Goal: Task Accomplishment & Management: Use online tool/utility

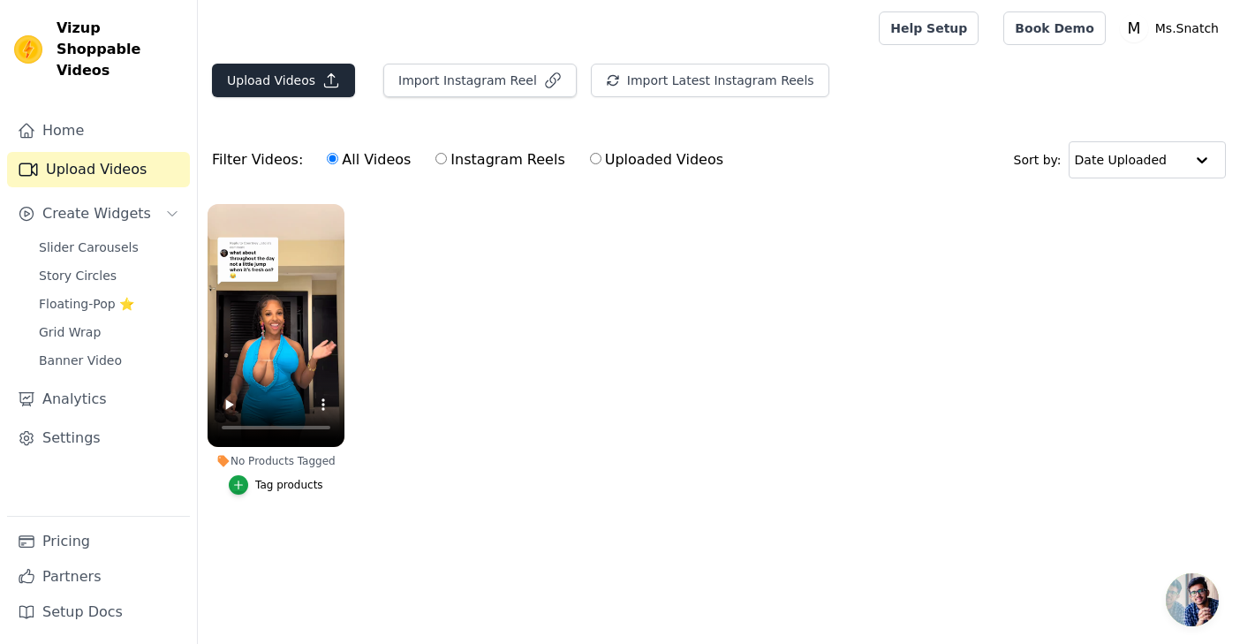
click at [273, 78] on button "Upload Videos" at bounding box center [283, 81] width 143 height 34
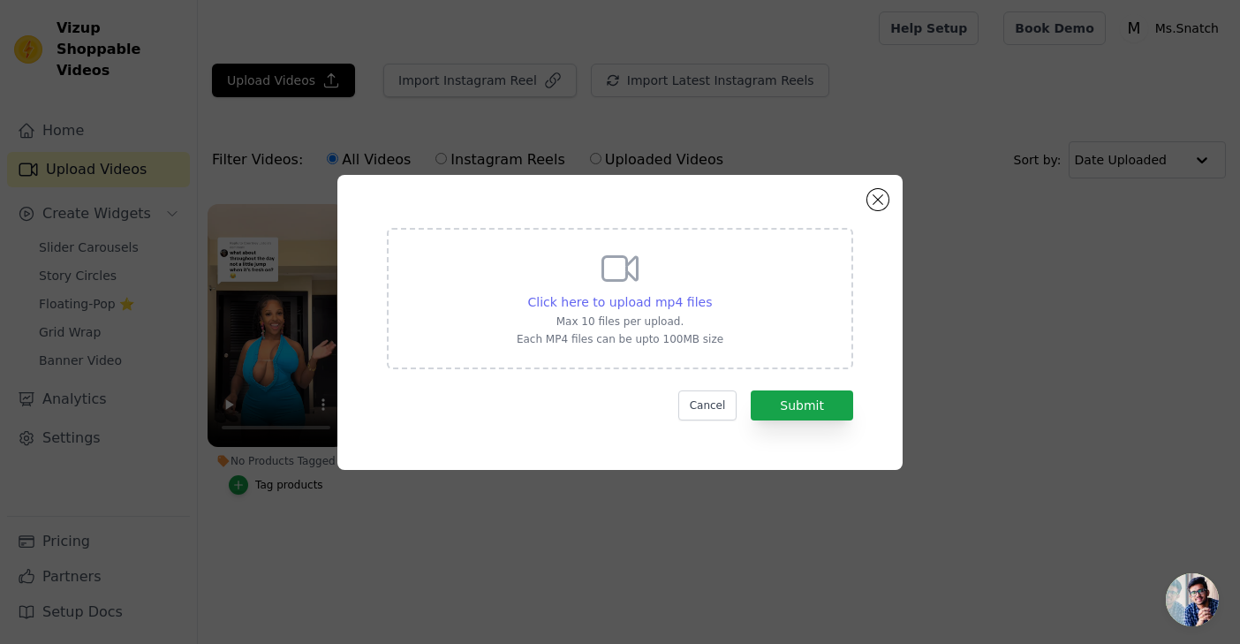
click at [670, 297] on span "Click here to upload mp4 files" at bounding box center [620, 302] width 185 height 14
click at [711, 293] on input "Click here to upload mp4 files Max 10 files per upload. Each MP4 files can be u…" at bounding box center [711, 292] width 1 height 1
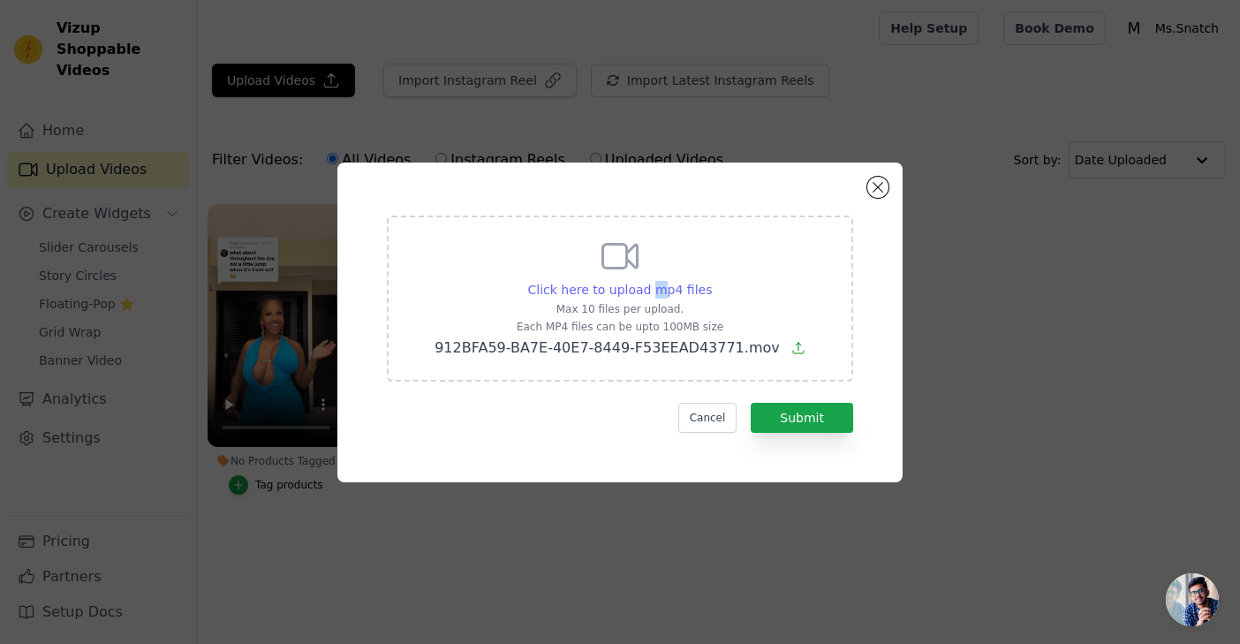
click at [658, 284] on span "Click here to upload mp4 files" at bounding box center [620, 290] width 185 height 14
click at [711, 281] on input "Click here to upload mp4 files Max 10 files per upload. Each MP4 files can be u…" at bounding box center [711, 280] width 1 height 1
click at [798, 299] on div "Click here to upload mp4 files Max 10 files per upload. Each MP4 files can be u…" at bounding box center [620, 297] width 418 height 124
click at [712, 281] on input "Click here to upload mp4 files Max 10 files per upload. Each MP4 files can be u…" at bounding box center [711, 280] width 1 height 1
click at [818, 408] on button "Submit" at bounding box center [802, 418] width 102 height 30
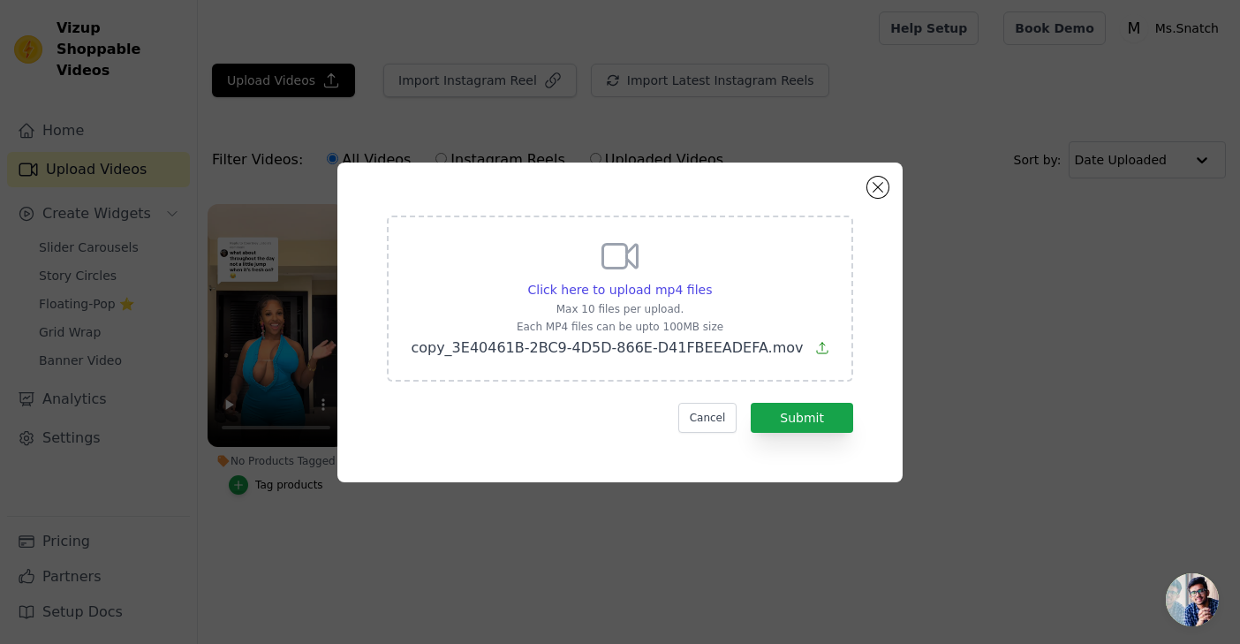
click at [692, 351] on span "copy_3E40461B-2BC9-4D5D-866E-D41FBEEADEFA.mov" at bounding box center [607, 347] width 392 height 17
click at [711, 281] on input "Click here to upload mp4 files Max 10 files per upload. Each MP4 files can be u…" at bounding box center [711, 280] width 1 height 1
click at [825, 418] on button "Submit" at bounding box center [802, 418] width 102 height 30
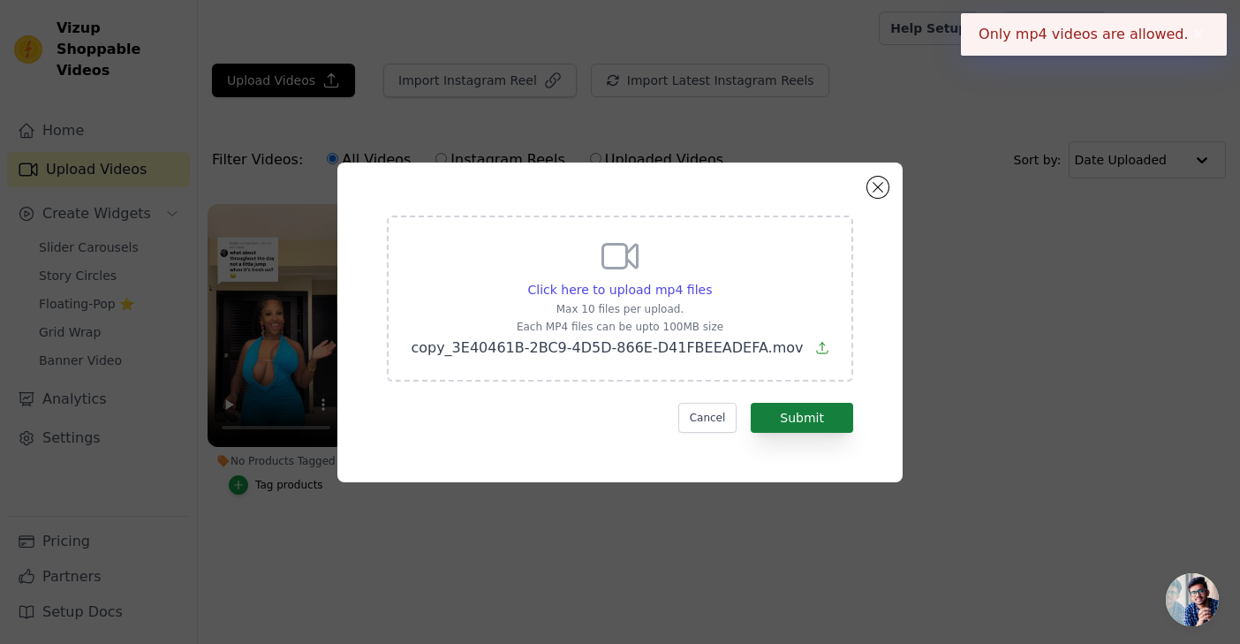
click at [824, 418] on button "Submit" at bounding box center [802, 418] width 102 height 30
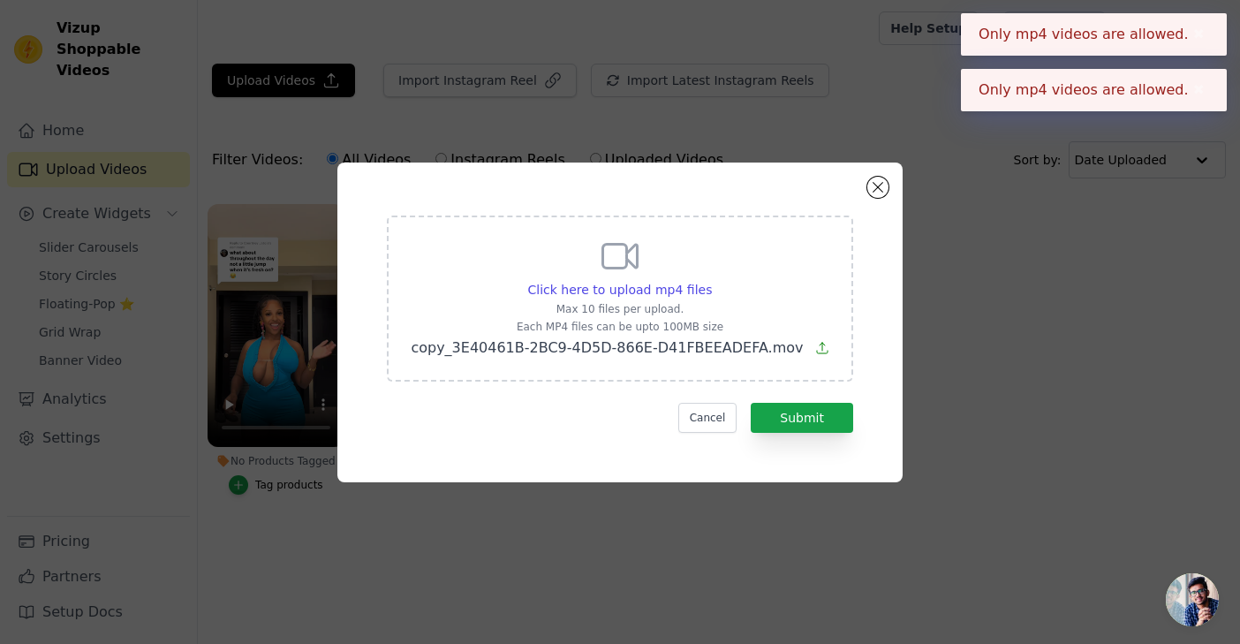
click at [658, 276] on div "Click here to upload mp4 files Max 10 files per upload. Each MP4 files can be u…" at bounding box center [620, 297] width 418 height 124
click at [711, 280] on input "Click here to upload mp4 files Max 10 files per upload. Each MP4 files can be u…" at bounding box center [711, 280] width 1 height 1
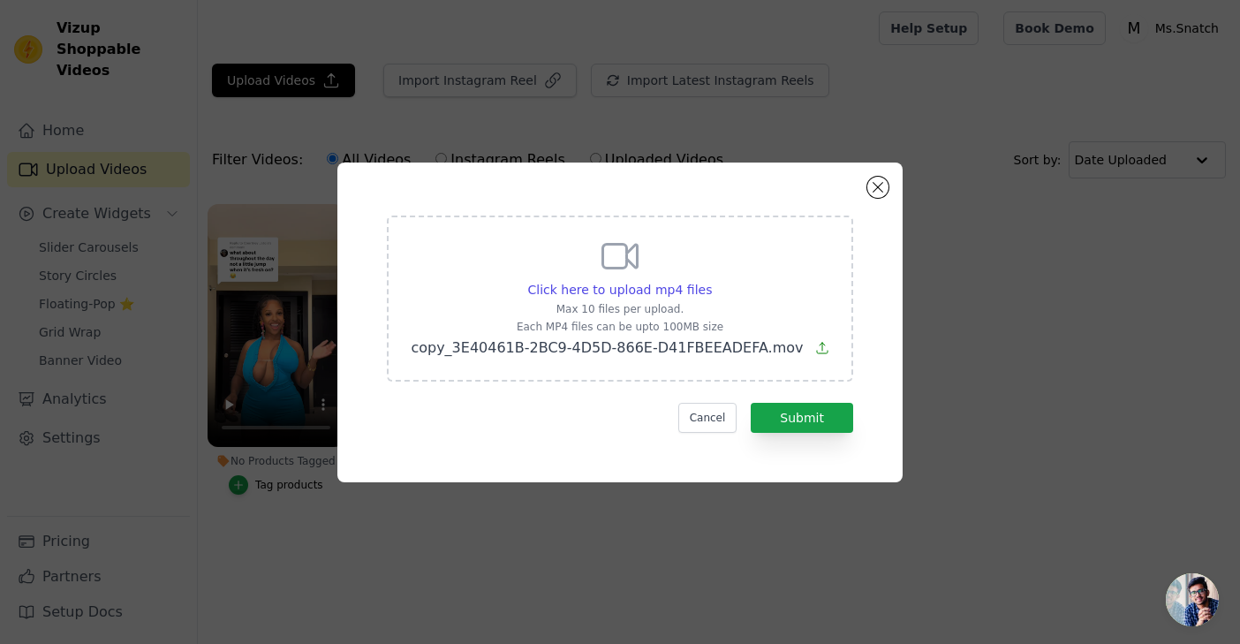
type input "C:\fakepath\copy_D39D2E68-713F-4205-99BD-D758840E03BB.mov"
click at [873, 189] on button "Close modal" at bounding box center [877, 187] width 21 height 21
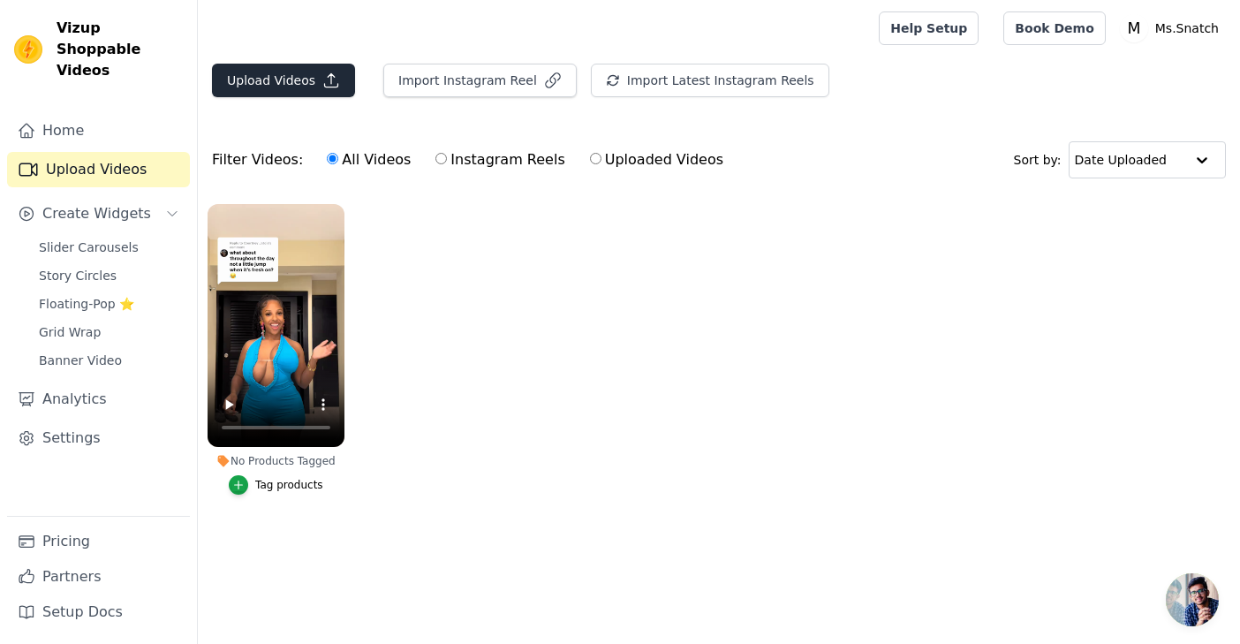
click at [325, 78] on icon "button" at bounding box center [331, 81] width 18 height 18
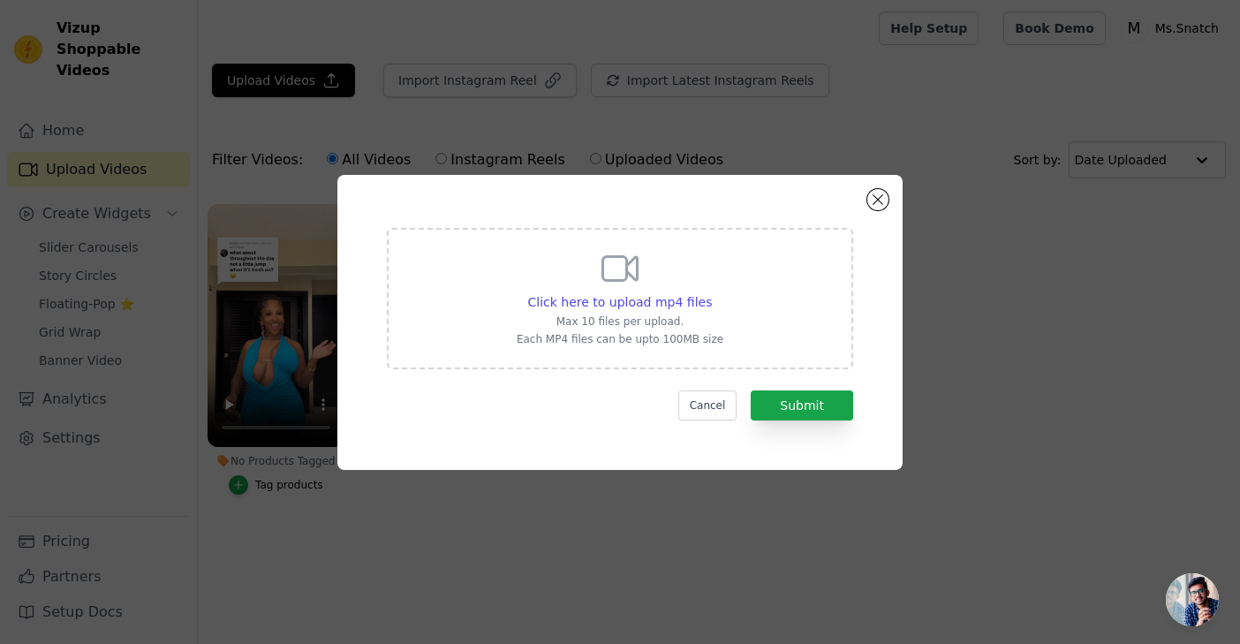
drag, startPoint x: 808, startPoint y: 396, endPoint x: 693, endPoint y: 279, distance: 163.6
click at [693, 279] on form "Click here to upload mp4 files Max 10 files per upload. Each MP4 files can be u…" at bounding box center [620, 324] width 466 height 193
click at [632, 303] on span "Click here to upload mp4 files" at bounding box center [620, 302] width 185 height 14
click at [711, 293] on input "Click here to upload mp4 files Max 10 files per upload. Each MP4 files can be u…" at bounding box center [711, 292] width 1 height 1
type input "C:\fakepath\copy_2812526B-4EC6-4074-8173-90545CACB8EF.mov"
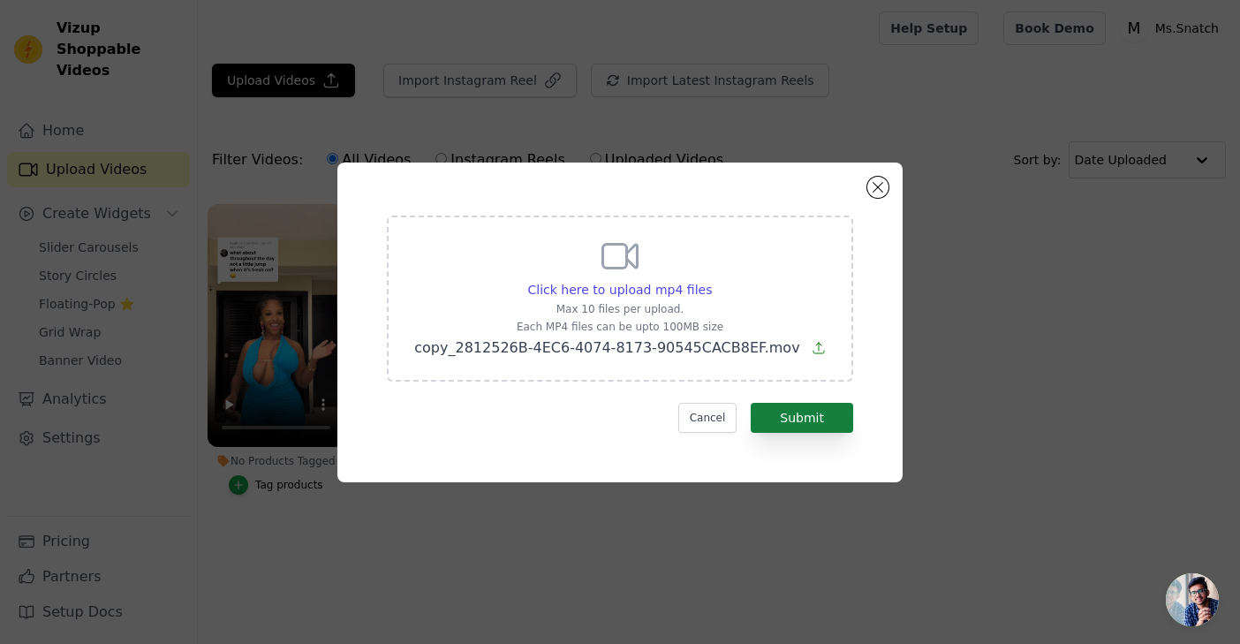
click at [828, 423] on button "Submit" at bounding box center [802, 418] width 102 height 30
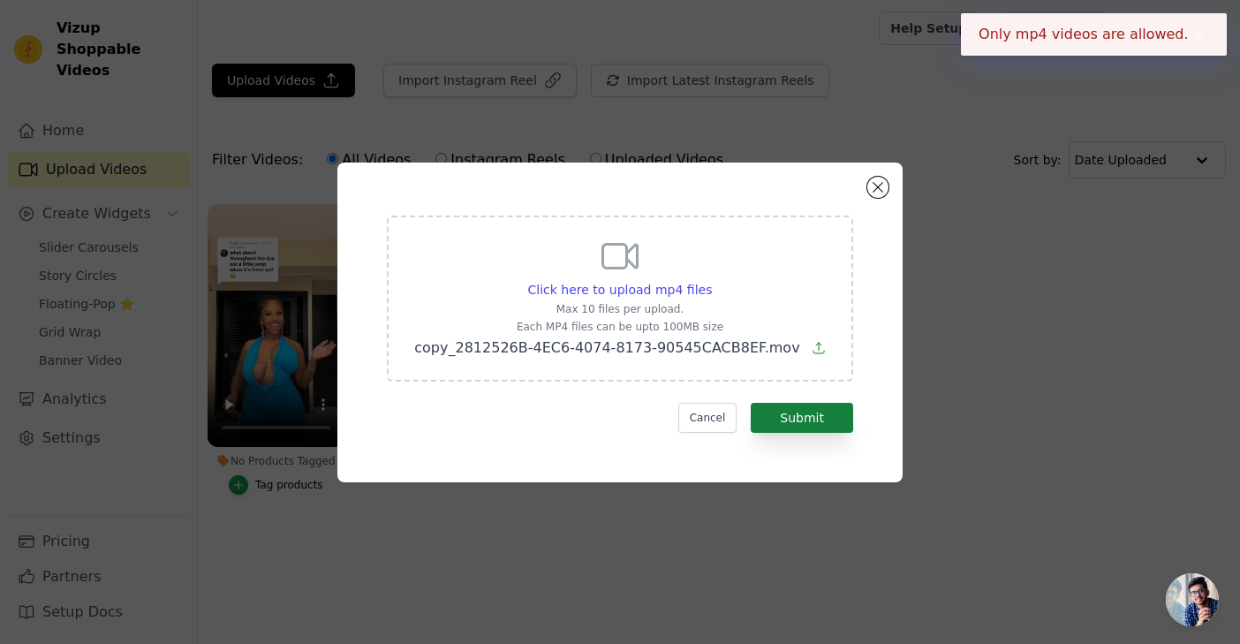
click at [828, 423] on button "Submit" at bounding box center [802, 418] width 102 height 30
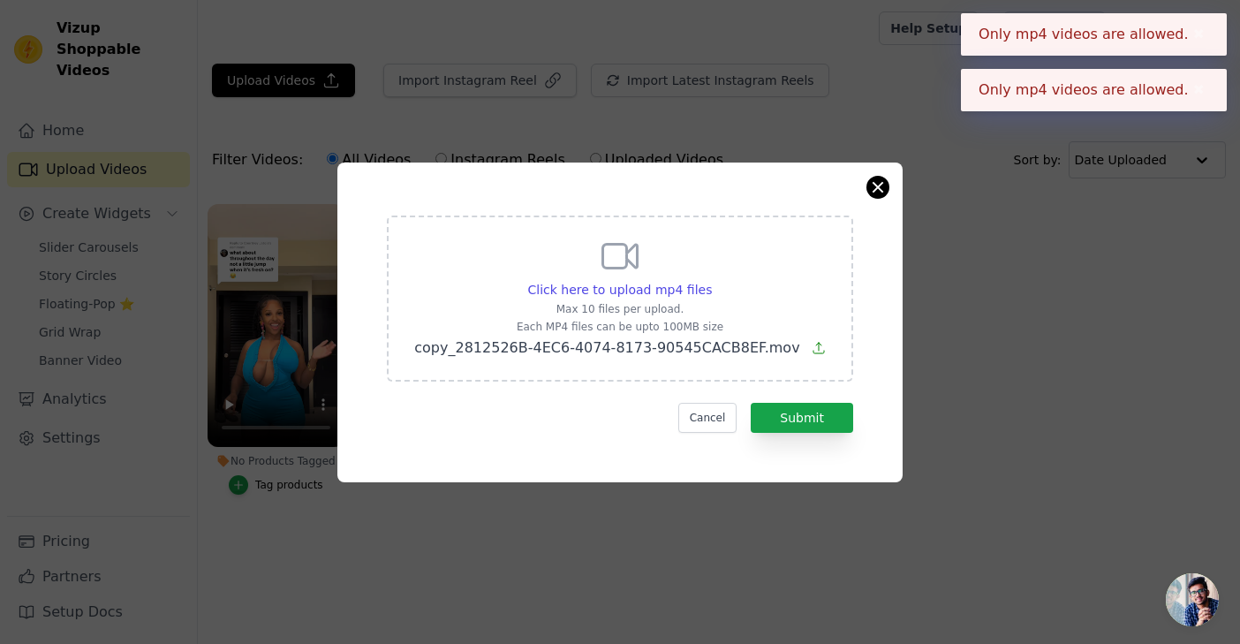
click at [873, 194] on button "Close modal" at bounding box center [877, 187] width 21 height 21
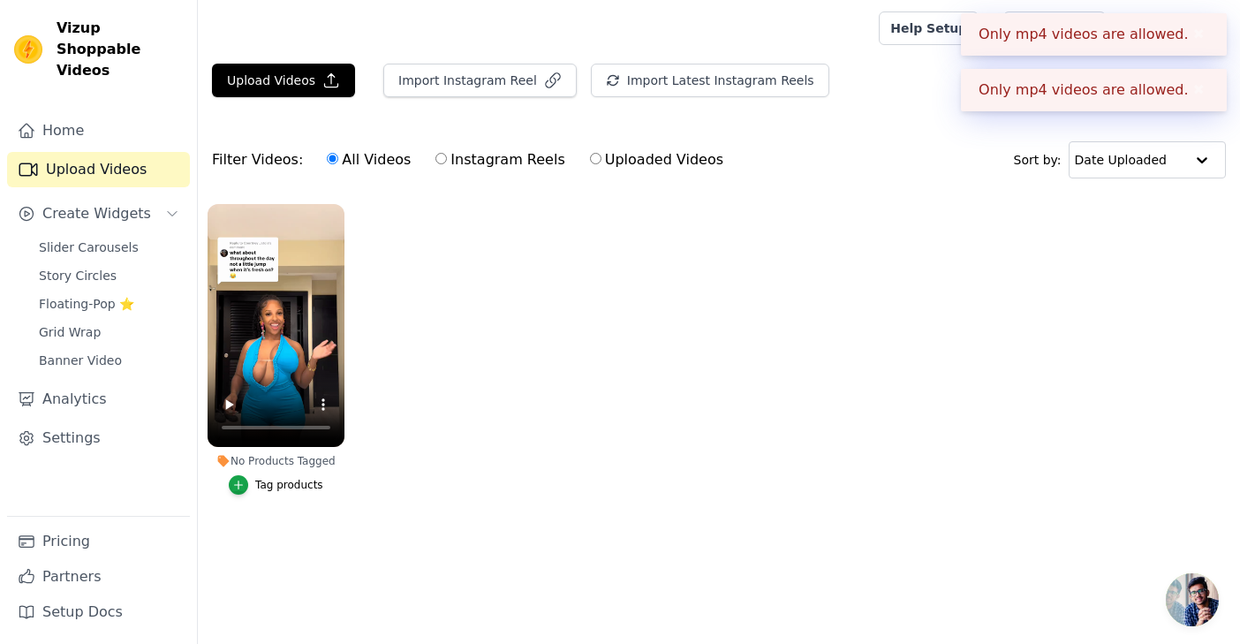
click at [478, 163] on label "Instagram Reels" at bounding box center [500, 159] width 131 height 23
click at [447, 163] on input "Instagram Reels" at bounding box center [440, 158] width 11 height 11
radio input "true"
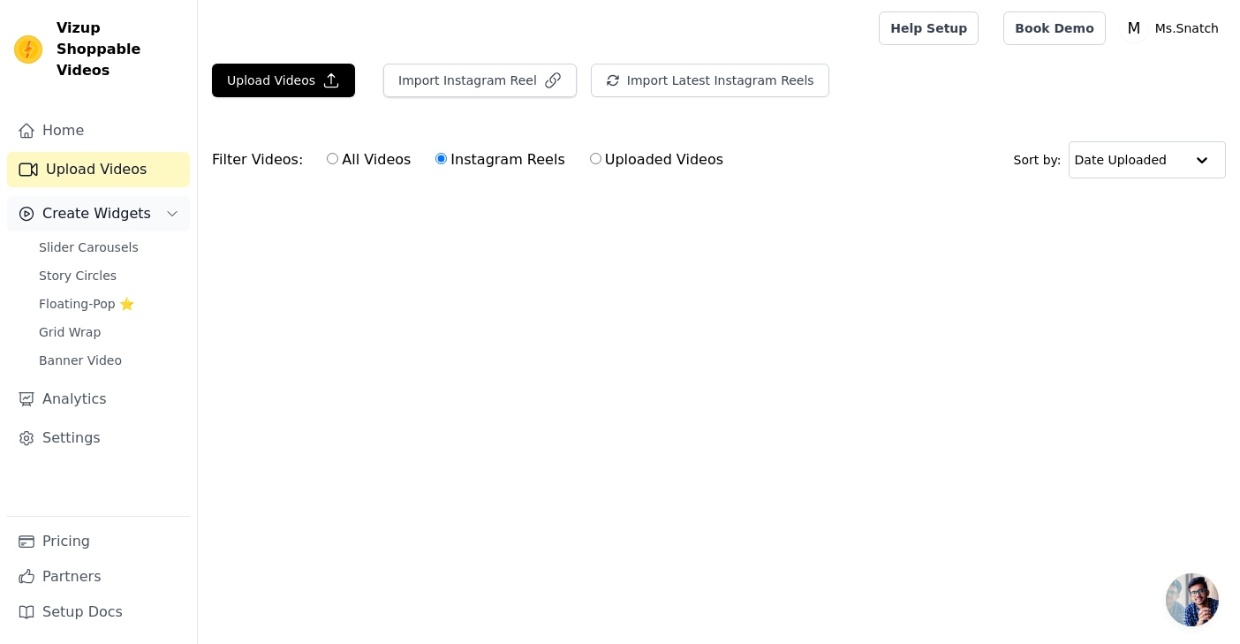
click at [155, 196] on button "Create Widgets" at bounding box center [98, 213] width 183 height 35
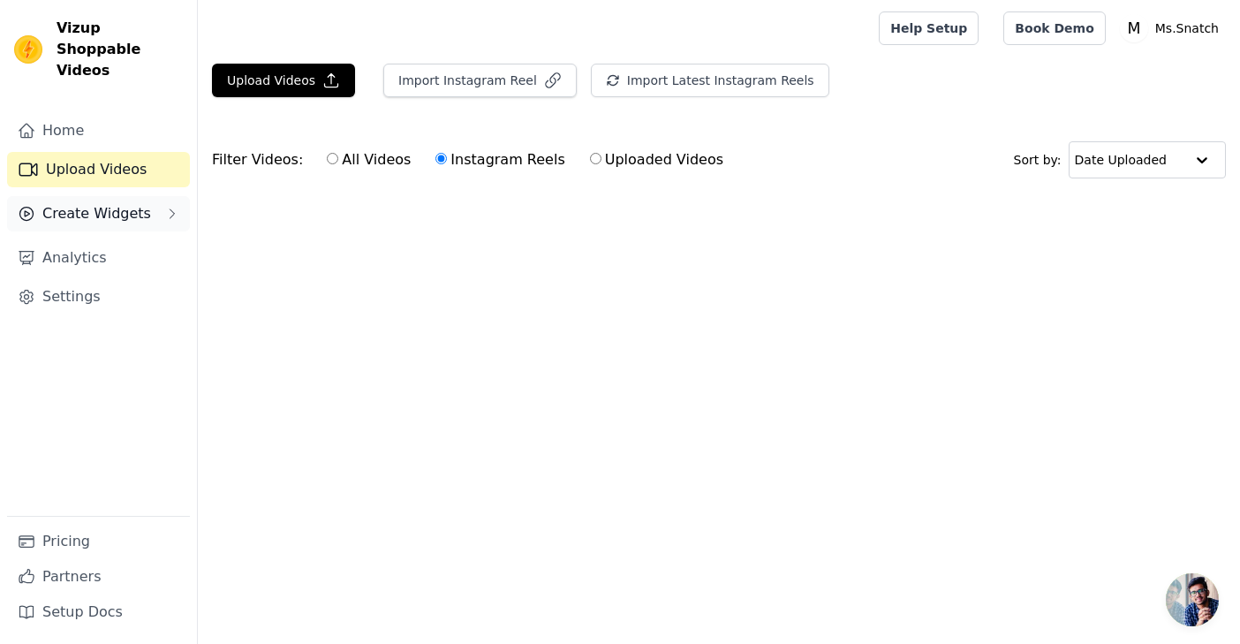
click at [158, 196] on button "Create Widgets" at bounding box center [98, 213] width 183 height 35
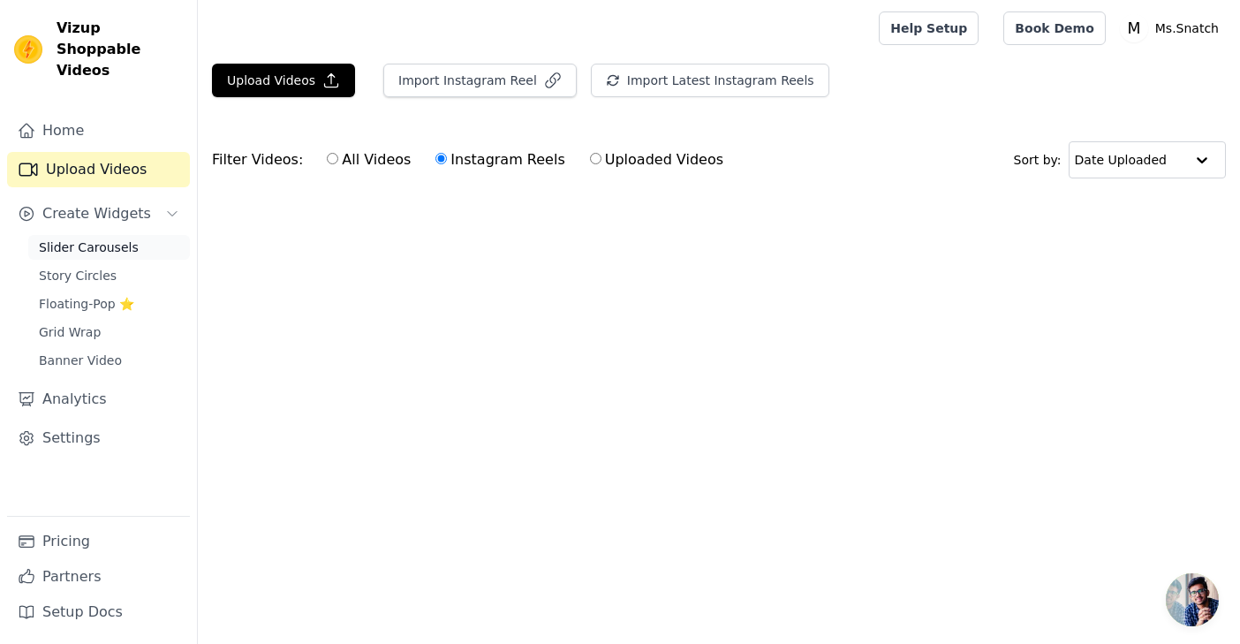
click at [129, 238] on span "Slider Carousels" at bounding box center [89, 247] width 100 height 18
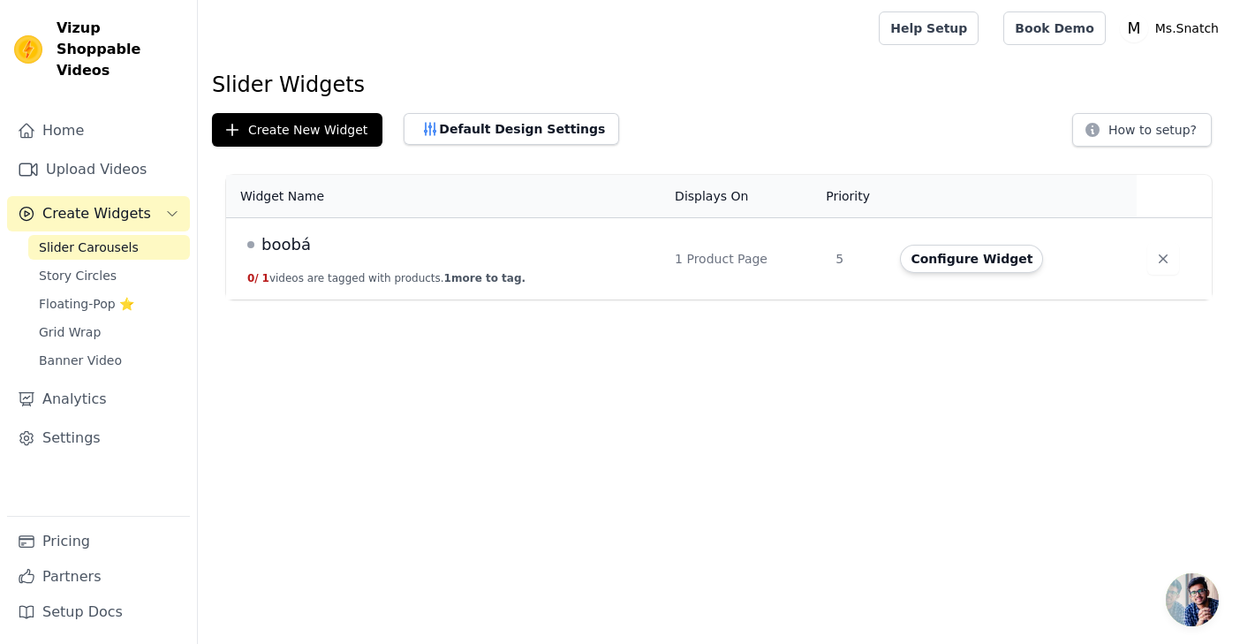
click at [609, 266] on td "boobá 0 / 1 videos are tagged with products. 1 more to tag." at bounding box center [445, 259] width 438 height 82
click at [924, 266] on button "Configure Widget" at bounding box center [971, 259] width 143 height 28
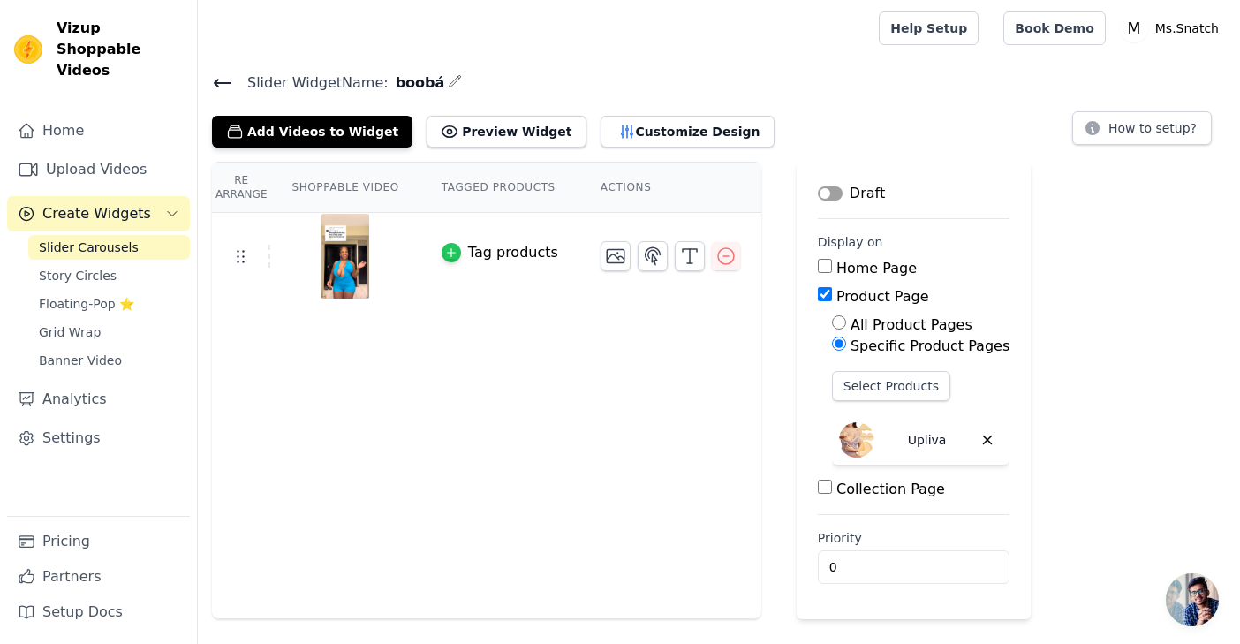
click at [450, 244] on div "button" at bounding box center [451, 252] width 19 height 19
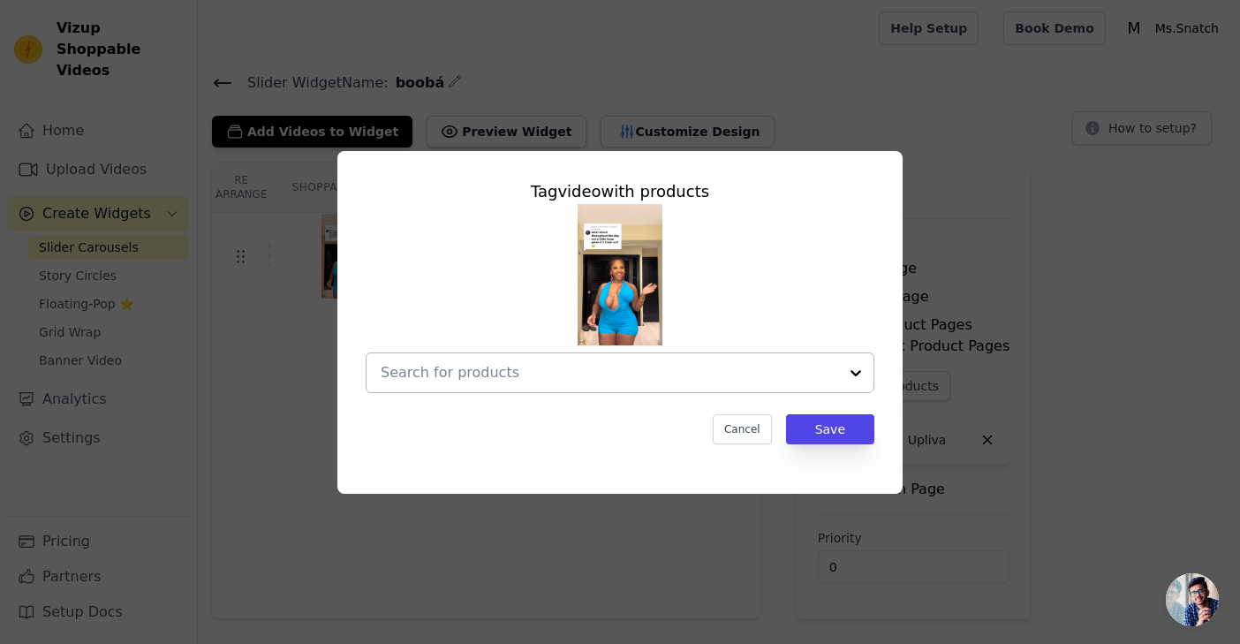
click at [598, 385] on div at bounding box center [610, 372] width 458 height 39
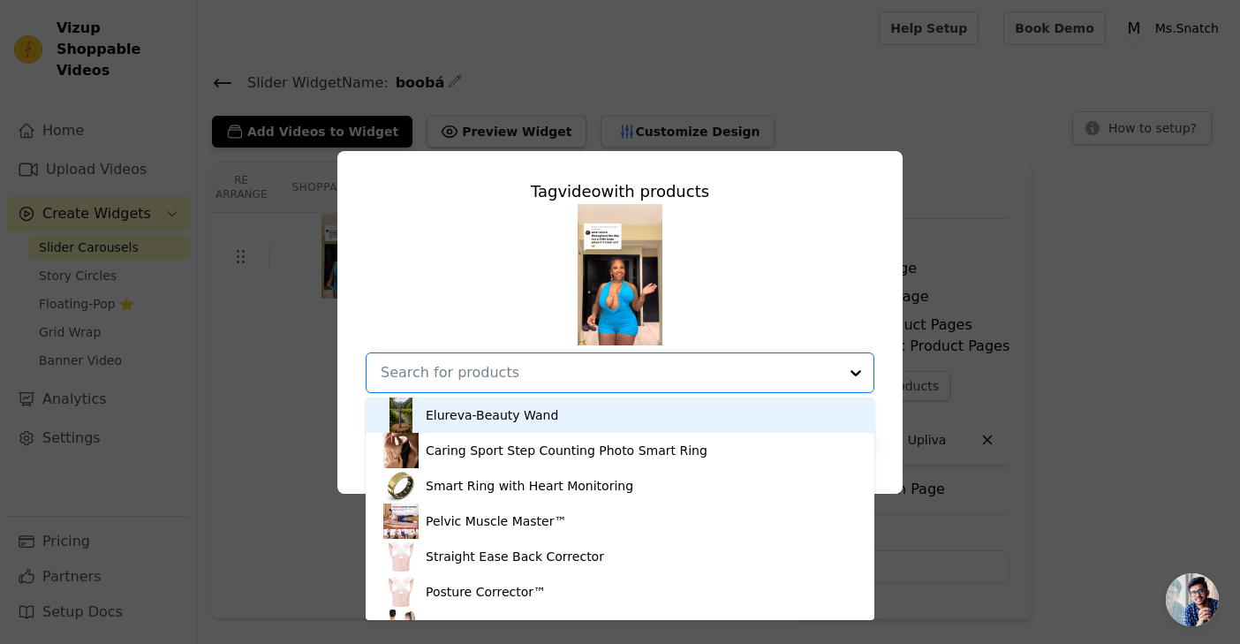
click at [594, 378] on input "text" at bounding box center [610, 372] width 458 height 21
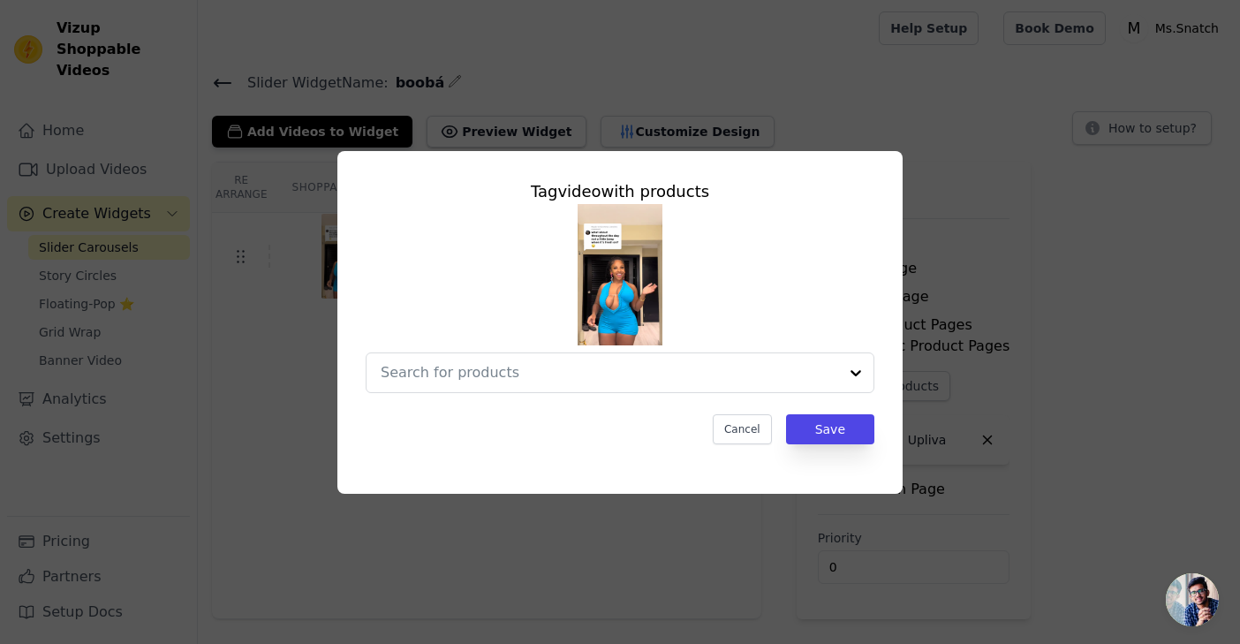
click at [296, 369] on div "Tag video with products Cancel Save" at bounding box center [620, 322] width 1184 height 399
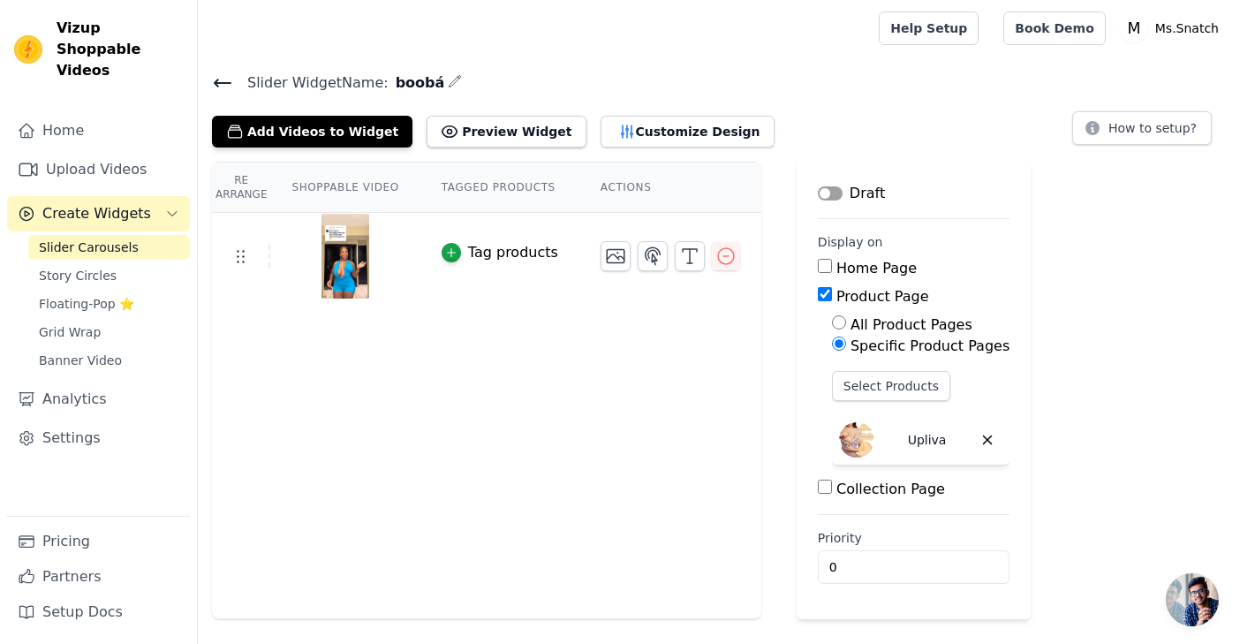
click at [369, 193] on th "Shoppable Video" at bounding box center [344, 188] width 149 height 50
click at [352, 185] on th "Shoppable Video" at bounding box center [344, 188] width 149 height 50
click at [449, 189] on th "Tagged Products" at bounding box center [499, 188] width 159 height 50
click at [504, 189] on th "Tagged Products" at bounding box center [499, 188] width 159 height 50
click at [630, 194] on th "Actions" at bounding box center [670, 188] width 182 height 50
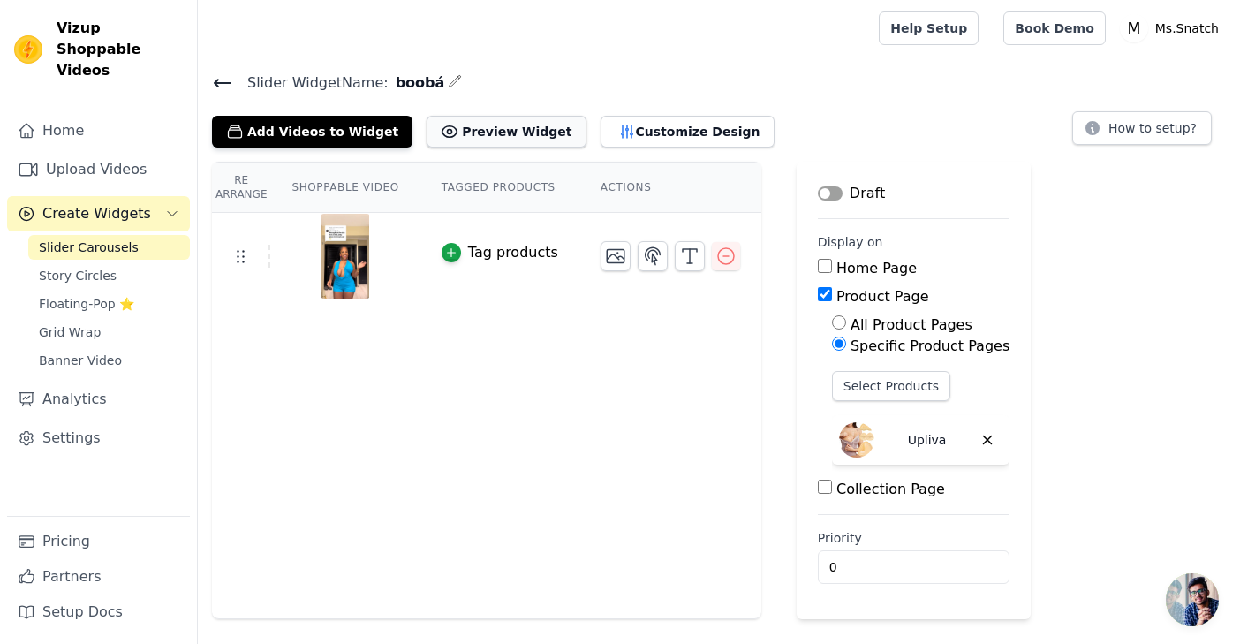
click at [511, 134] on button "Preview Widget" at bounding box center [506, 132] width 159 height 32
